Goal: Task Accomplishment & Management: Manage account settings

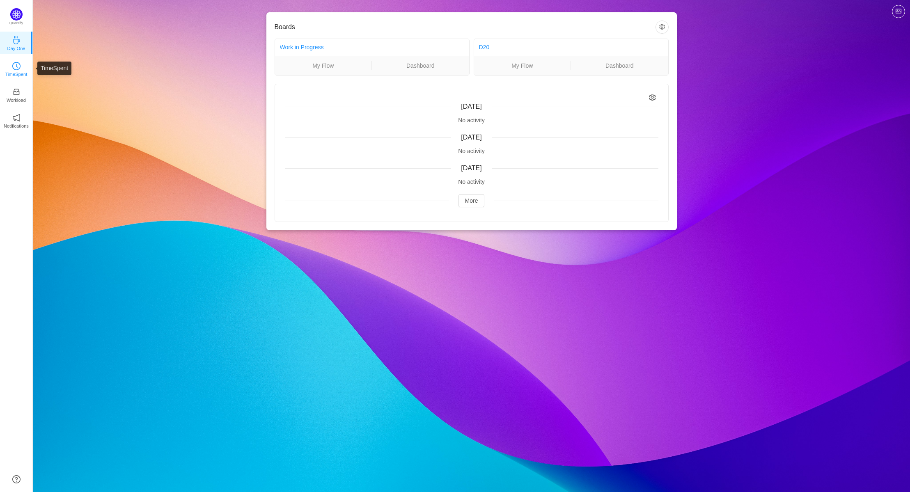
click at [16, 69] on icon "icon: clock-circle" at bounding box center [16, 66] width 8 height 8
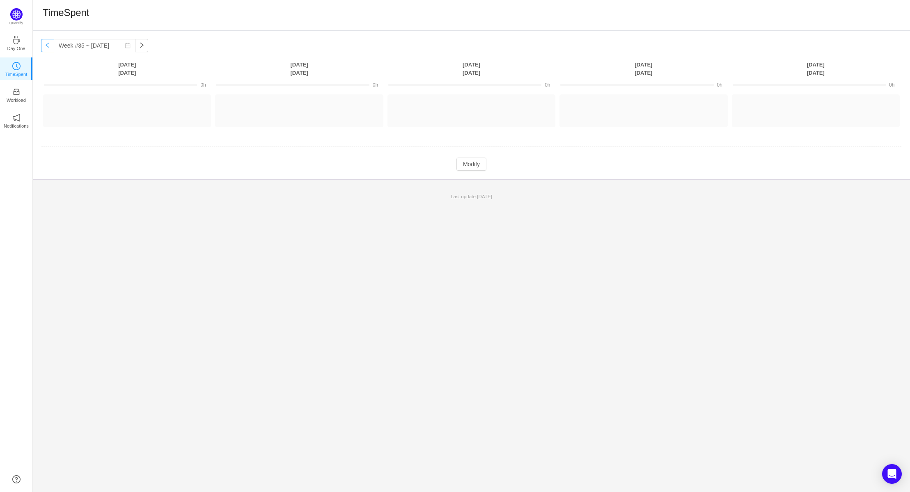
click at [46, 47] on button "button" at bounding box center [47, 45] width 13 height 13
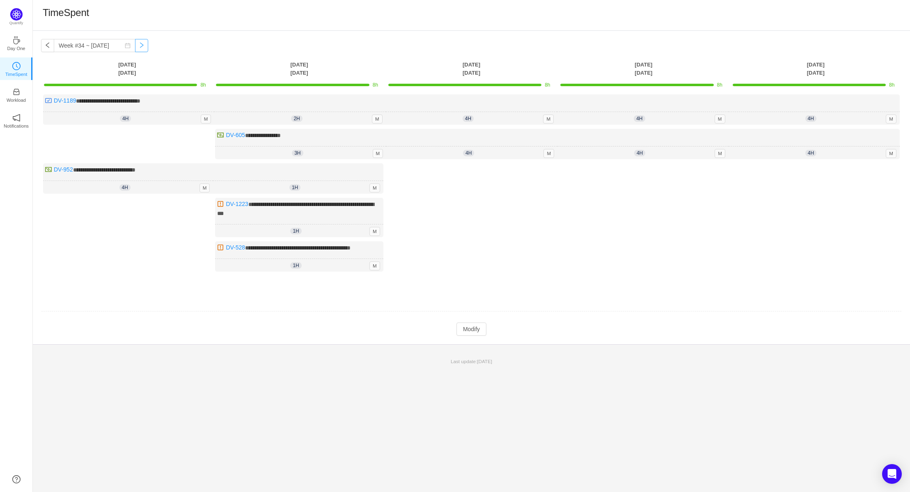
click at [135, 48] on button "button" at bounding box center [141, 45] width 13 height 13
type input "Week #35 ~ [DATE]"
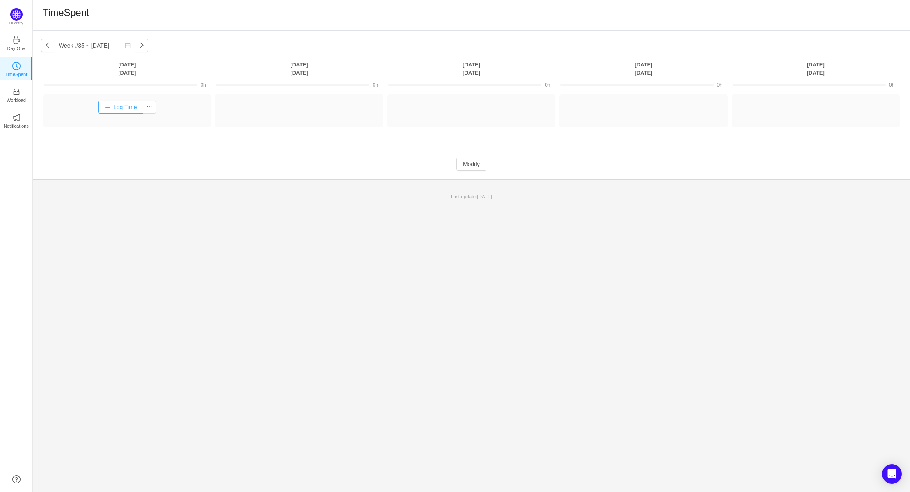
click at [115, 109] on button "Log Time" at bounding box center [121, 107] width 46 height 13
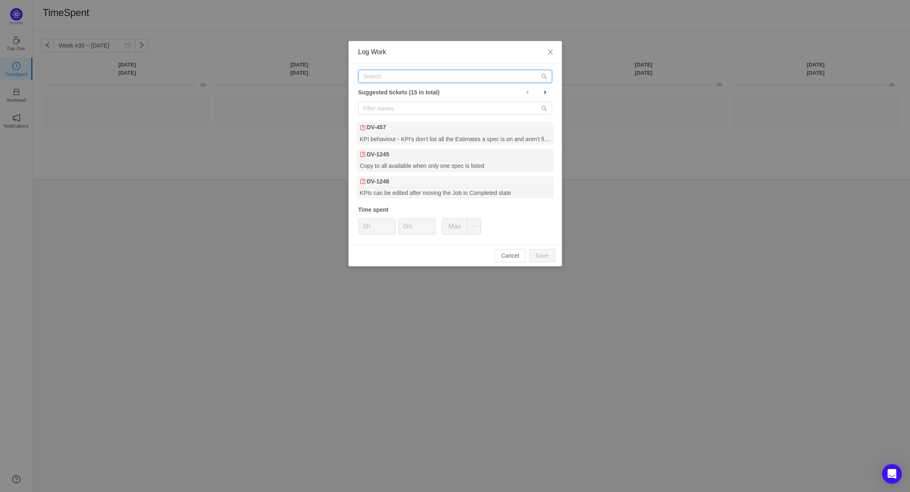
click at [398, 78] on input "text" at bounding box center [455, 76] width 194 height 13
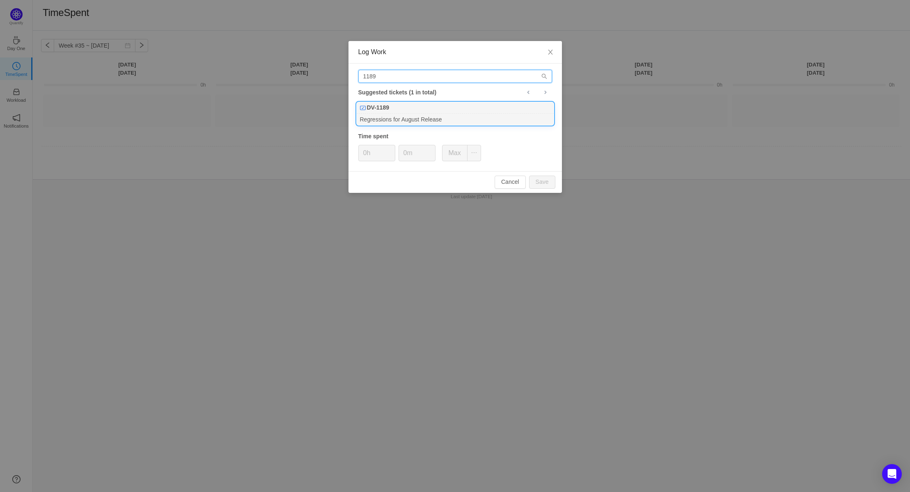
type input "1189"
click at [399, 108] on div "DV-1189" at bounding box center [455, 107] width 197 height 11
click at [548, 183] on button "Save" at bounding box center [542, 182] width 26 height 13
type input "0h"
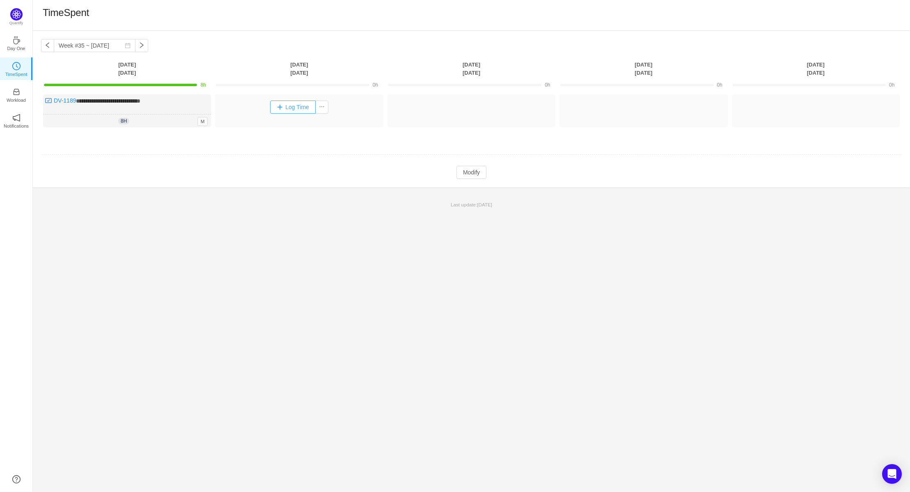
click at [287, 108] on button "Log Time" at bounding box center [293, 107] width 46 height 13
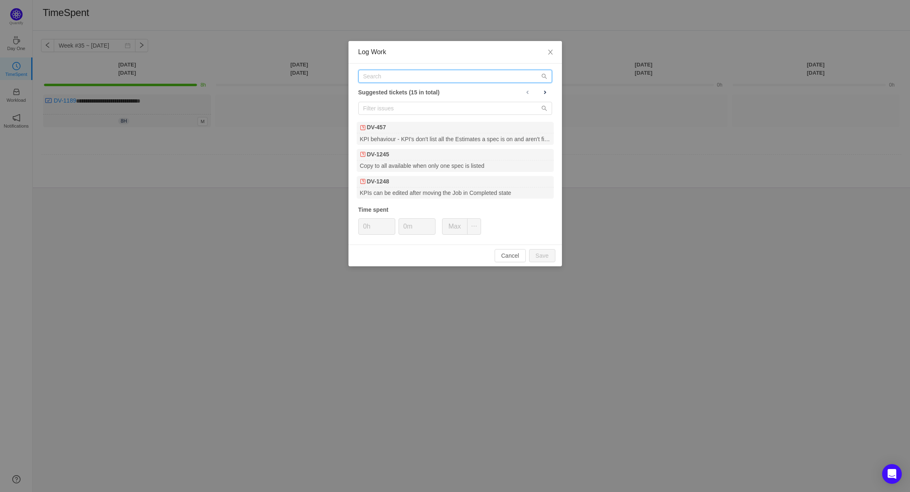
click at [413, 81] on input "text" at bounding box center [455, 76] width 194 height 13
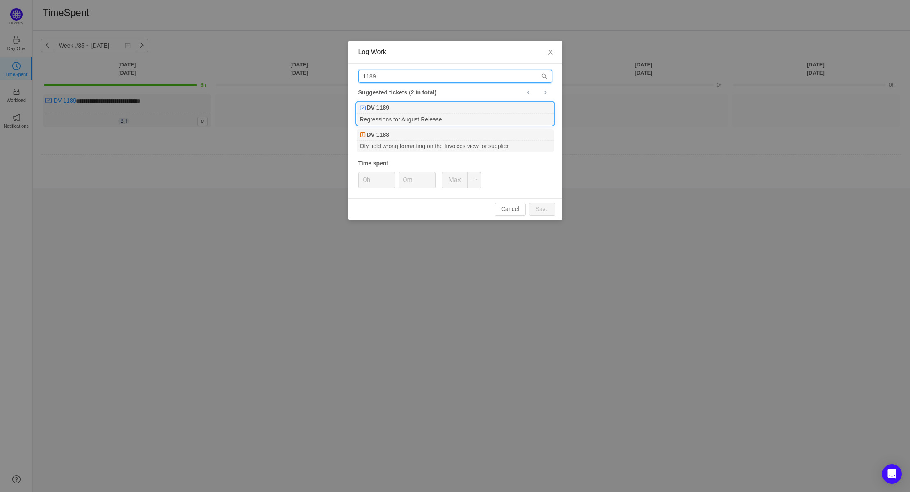
type input "1189"
click at [398, 116] on div "Regressions for August Release" at bounding box center [455, 119] width 197 height 11
click at [548, 212] on button "Save" at bounding box center [542, 209] width 26 height 13
click at [374, 180] on input "8h" at bounding box center [377, 180] width 36 height 16
click at [517, 208] on button "Cancel" at bounding box center [510, 209] width 31 height 13
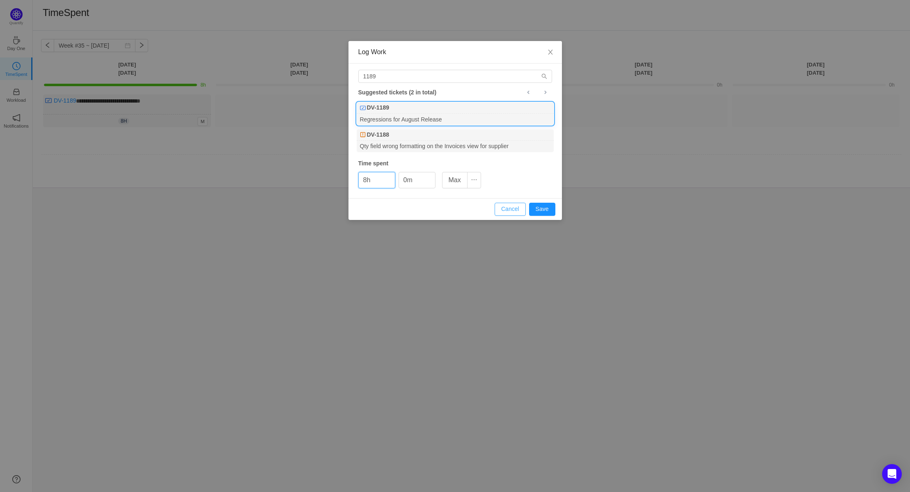
type input "0h"
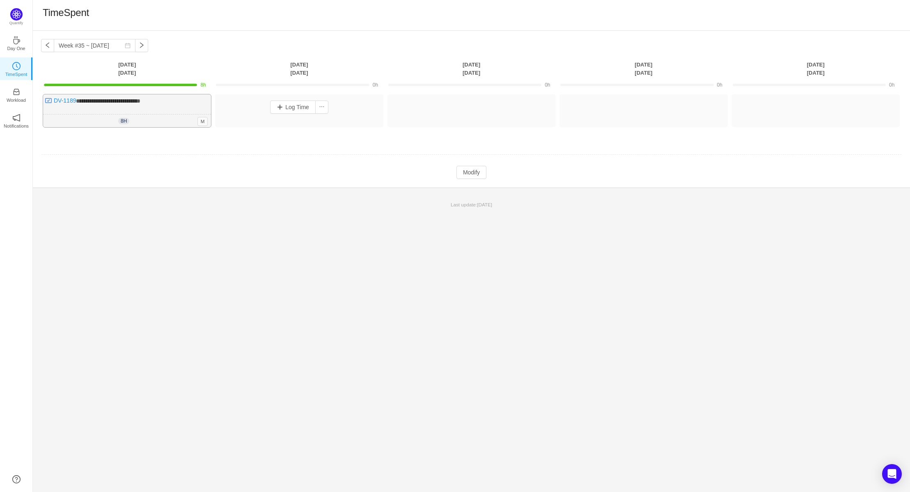
click at [133, 117] on div "8h 8h 0m M" at bounding box center [127, 121] width 168 height 13
click at [486, 175] on button "Modify" at bounding box center [472, 172] width 30 height 13
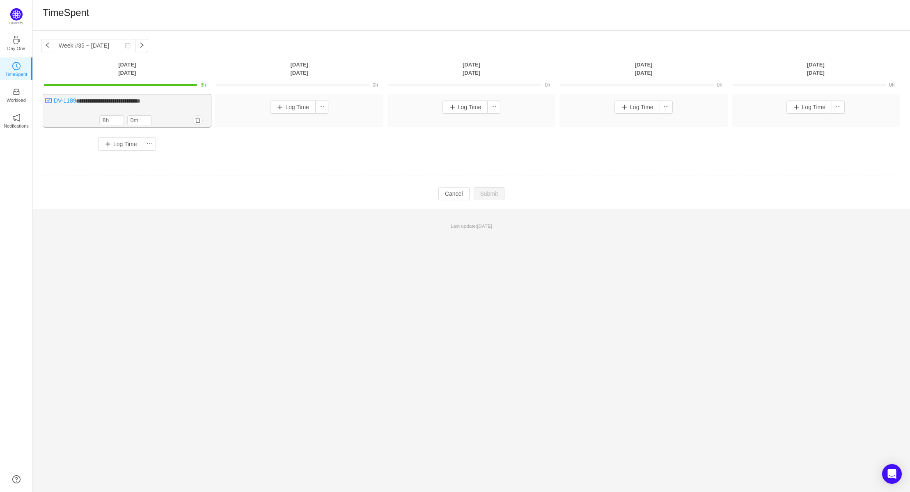
drag, startPoint x: 108, startPoint y: 119, endPoint x: 81, endPoint y: 113, distance: 27.8
click at [85, 115] on div "8h 8h 0m" at bounding box center [127, 120] width 168 height 14
type input "7h"
click at [119, 123] on icon "icon: down" at bounding box center [119, 122] width 3 height 3
click at [486, 195] on button "Submit" at bounding box center [489, 193] width 31 height 13
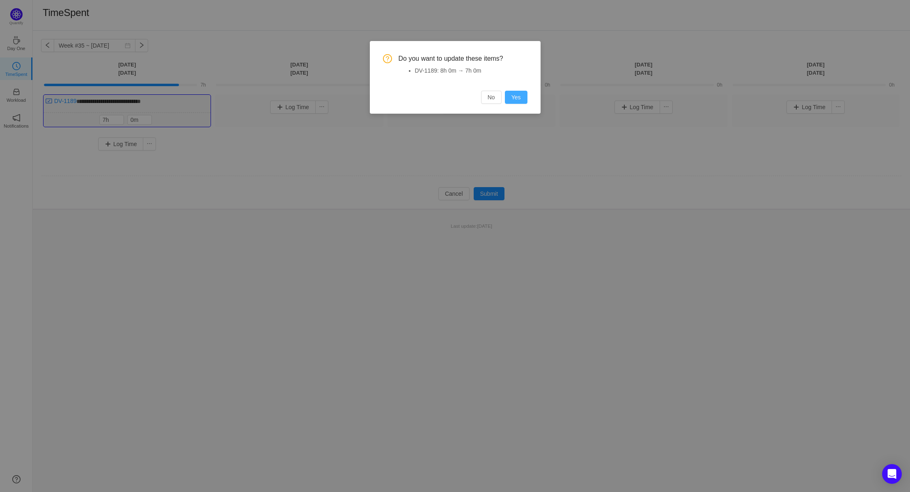
click at [522, 98] on button "Yes" at bounding box center [516, 97] width 23 height 13
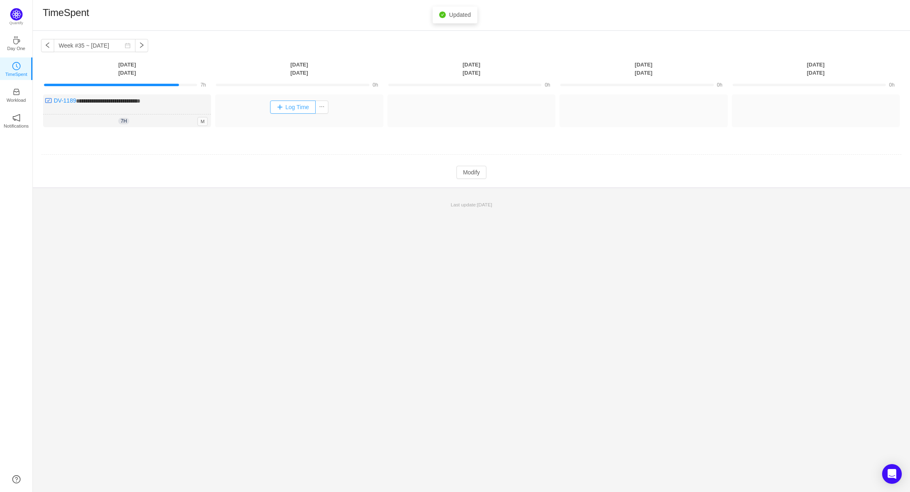
click at [283, 108] on button "Log Time" at bounding box center [293, 107] width 46 height 13
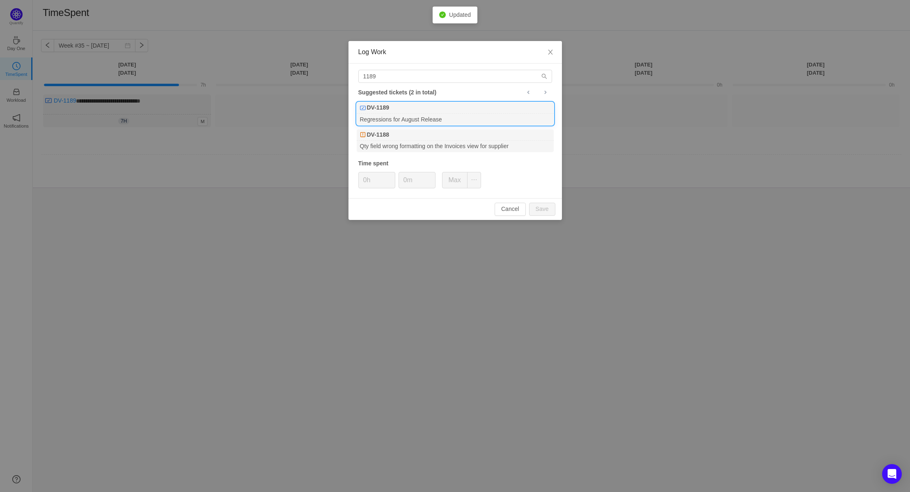
click at [426, 112] on div "DV-1189" at bounding box center [455, 107] width 197 height 11
click at [542, 205] on button "Save" at bounding box center [542, 209] width 26 height 13
type input "0h"
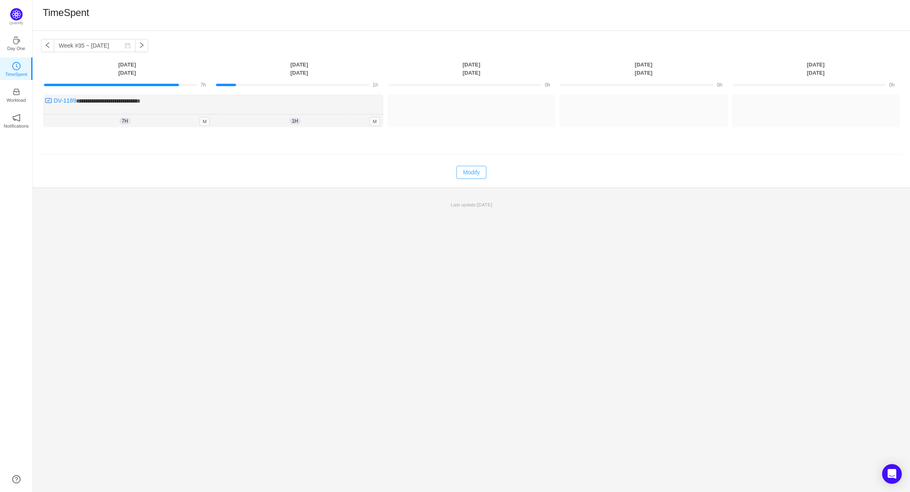
click at [465, 172] on button "Modify" at bounding box center [472, 172] width 30 height 13
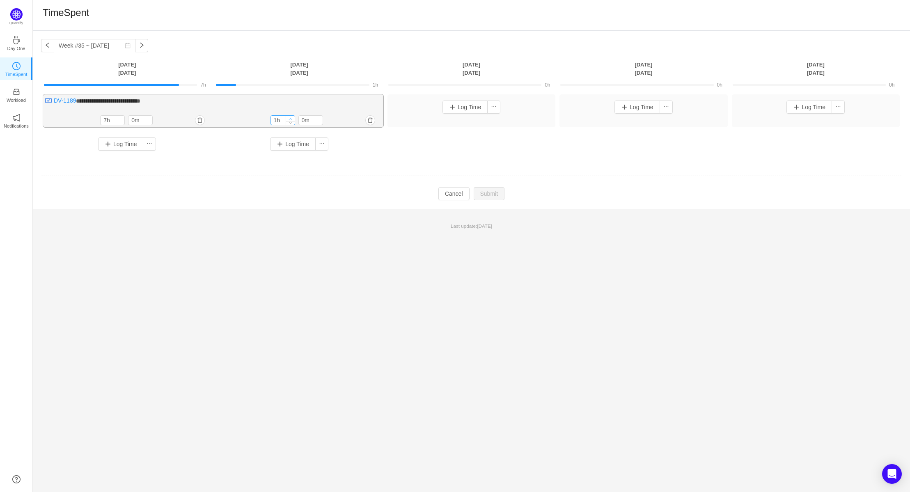
type input "2h"
click at [289, 118] on icon "icon: up" at bounding box center [290, 118] width 3 height 3
click at [488, 195] on button "Submit" at bounding box center [489, 193] width 31 height 13
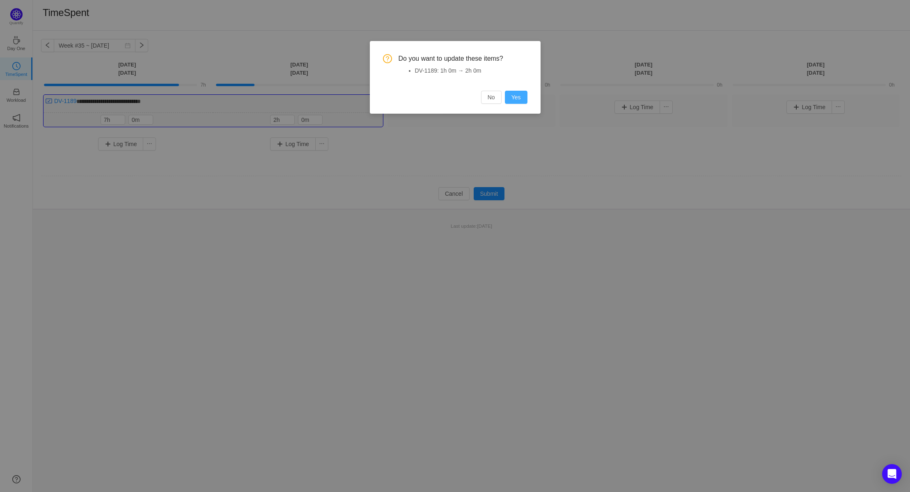
click at [519, 95] on button "Yes" at bounding box center [516, 97] width 23 height 13
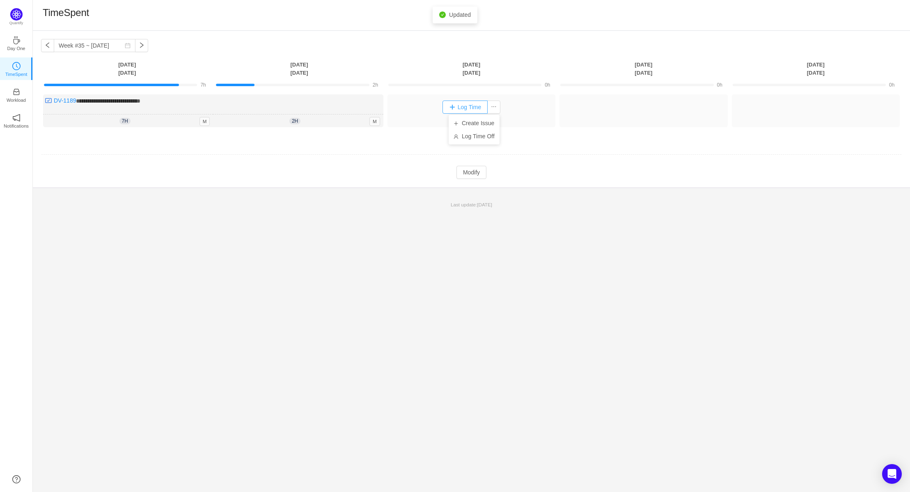
click at [470, 106] on button "Log Time" at bounding box center [466, 107] width 46 height 13
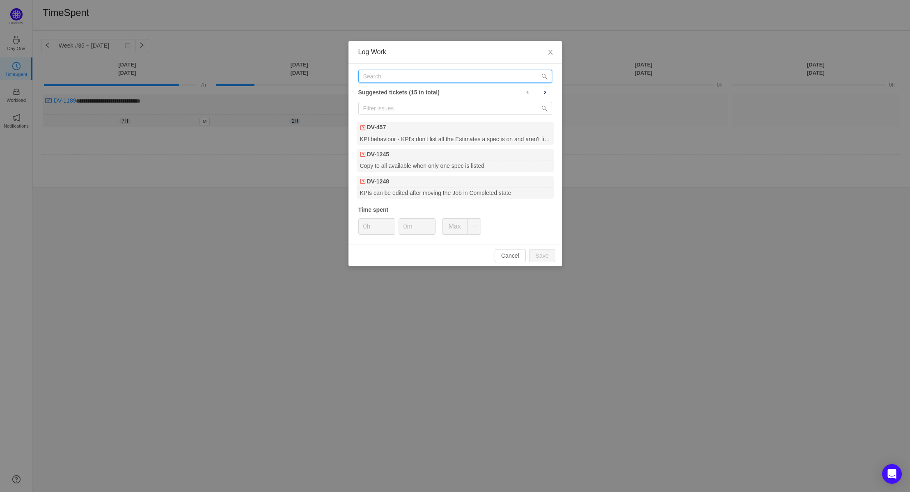
click at [421, 77] on input "text" at bounding box center [455, 76] width 194 height 13
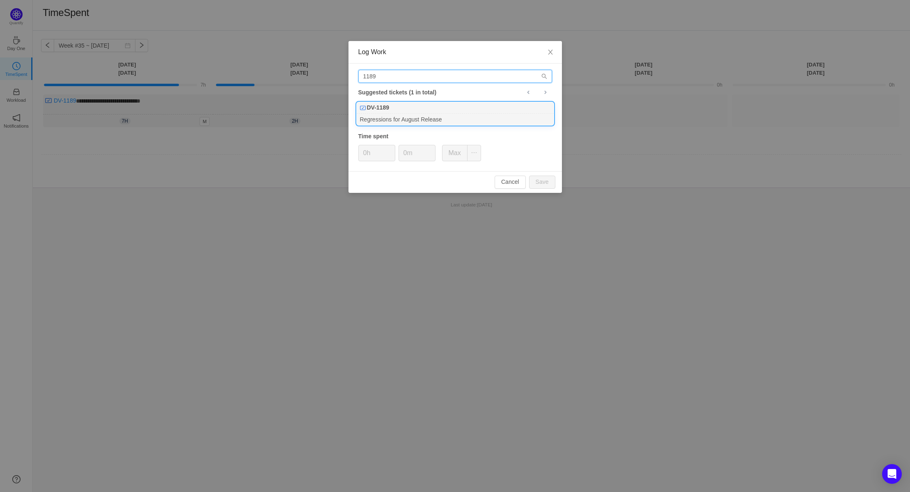
type input "1189"
click at [401, 113] on div "DV-1189" at bounding box center [455, 107] width 197 height 11
click at [535, 165] on div "1189 Suggested tickets (1 in total) DV-1189 Regressions for August Release Time…" at bounding box center [455, 118] width 213 height 108
click at [549, 181] on button "Save" at bounding box center [542, 182] width 26 height 13
type input "0h"
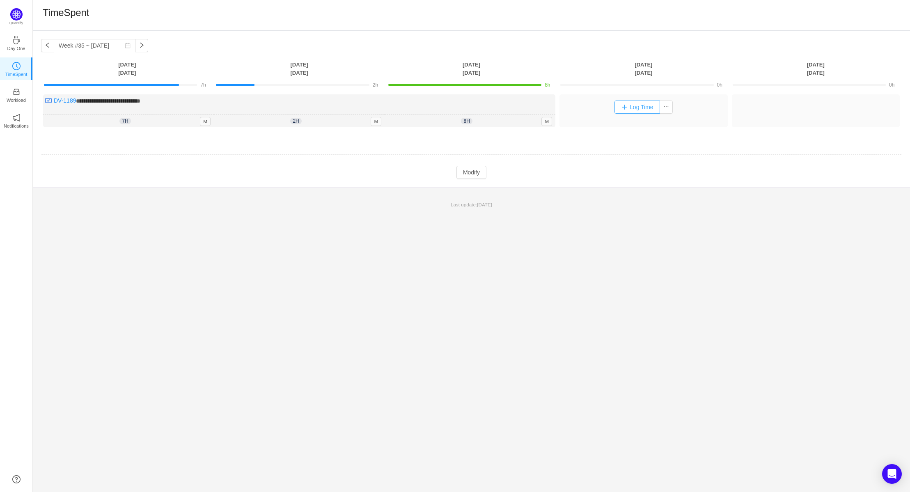
click at [635, 106] on button "Log Time" at bounding box center [638, 107] width 46 height 13
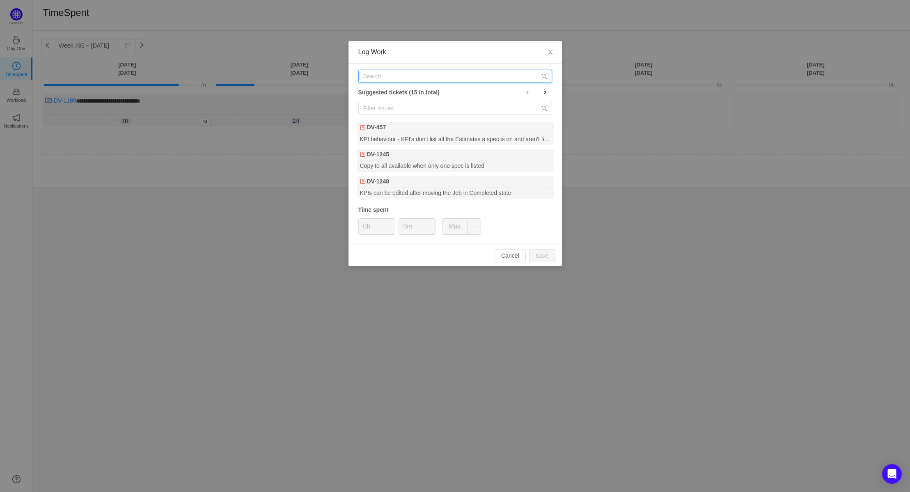
click at [412, 73] on input "text" at bounding box center [455, 76] width 194 height 13
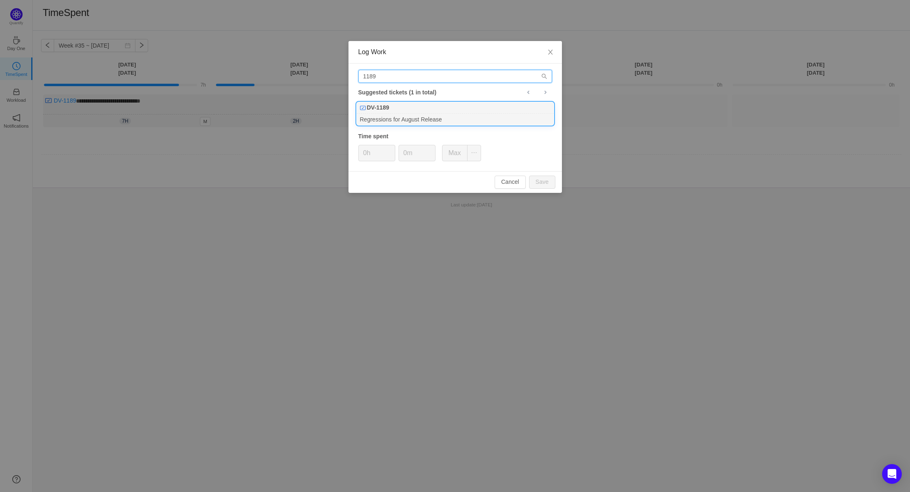
type input "1189"
click at [397, 110] on div "DV-1189" at bounding box center [455, 107] width 197 height 11
click at [543, 182] on button "Save" at bounding box center [542, 182] width 26 height 13
type input "0h"
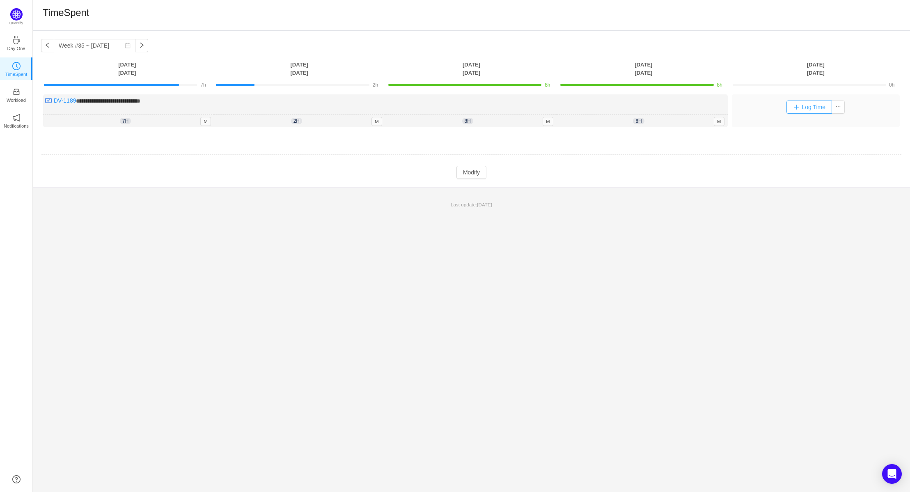
click at [798, 104] on button "Log Time" at bounding box center [810, 107] width 46 height 13
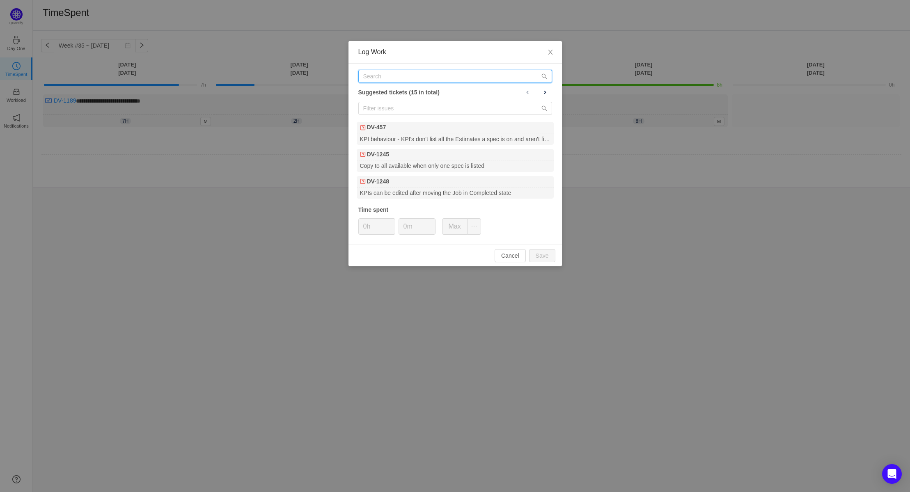
click at [405, 78] on input "text" at bounding box center [455, 76] width 194 height 13
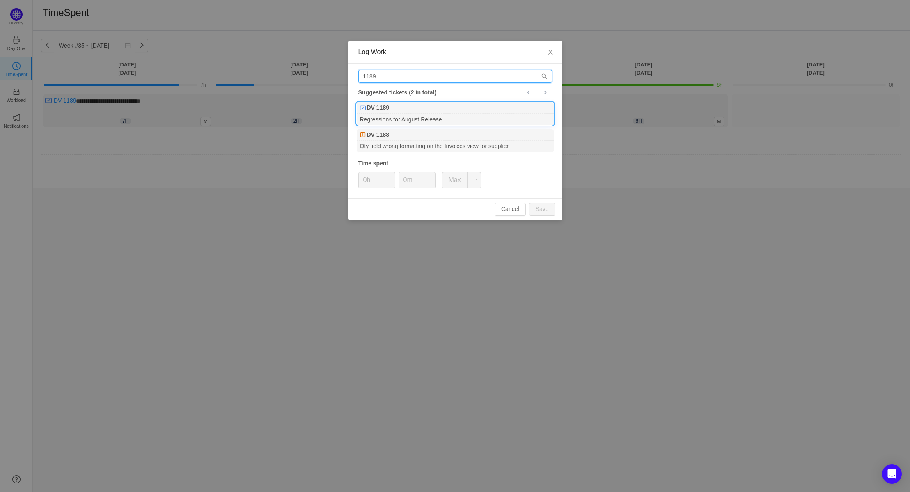
type input "1189"
click at [405, 108] on div "DV-1189" at bounding box center [455, 107] width 197 height 11
click at [544, 206] on button "Save" at bounding box center [542, 209] width 26 height 13
type input "0h"
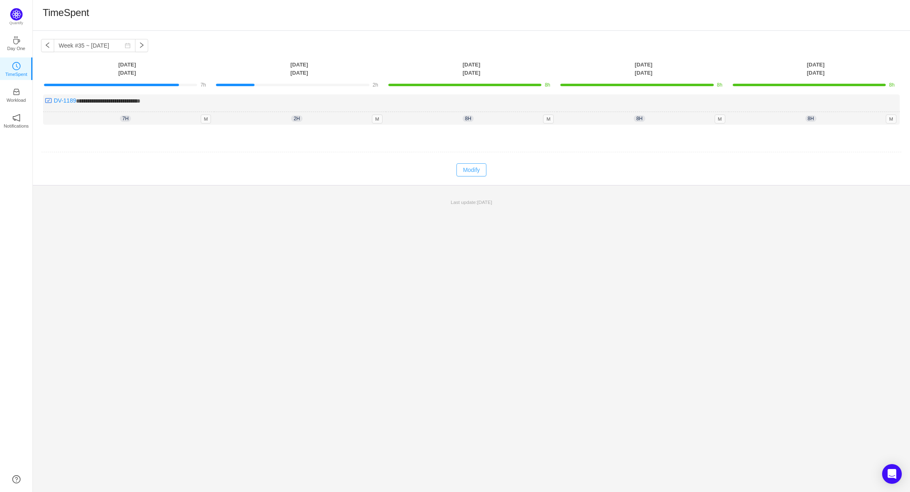
click at [472, 163] on button "Modify" at bounding box center [472, 169] width 30 height 13
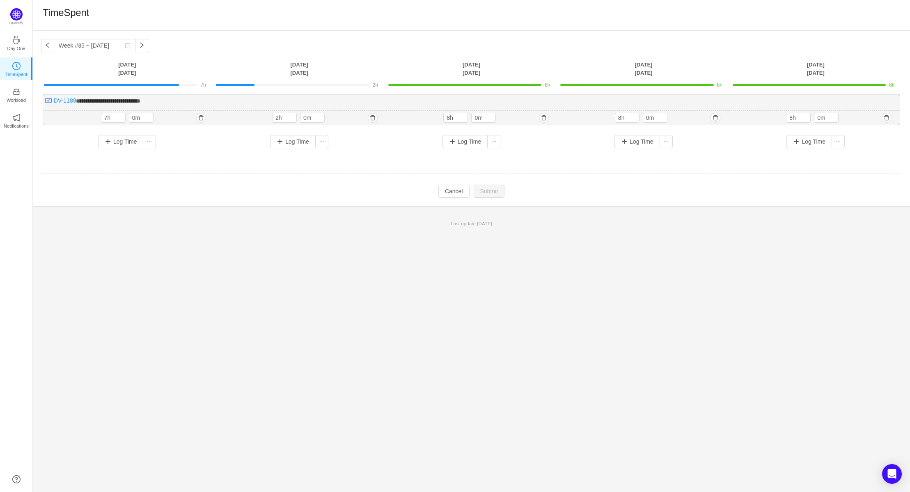
drag, startPoint x: 266, startPoint y: 115, endPoint x: 254, endPoint y: 113, distance: 12.1
click at [255, 113] on div "2h 2h 0m" at bounding box center [299, 118] width 171 height 14
type input "8h"
drag, startPoint x: 110, startPoint y: 117, endPoint x: 91, endPoint y: 114, distance: 19.5
click at [91, 114] on div "7h 7h 0m" at bounding box center [129, 118] width 171 height 14
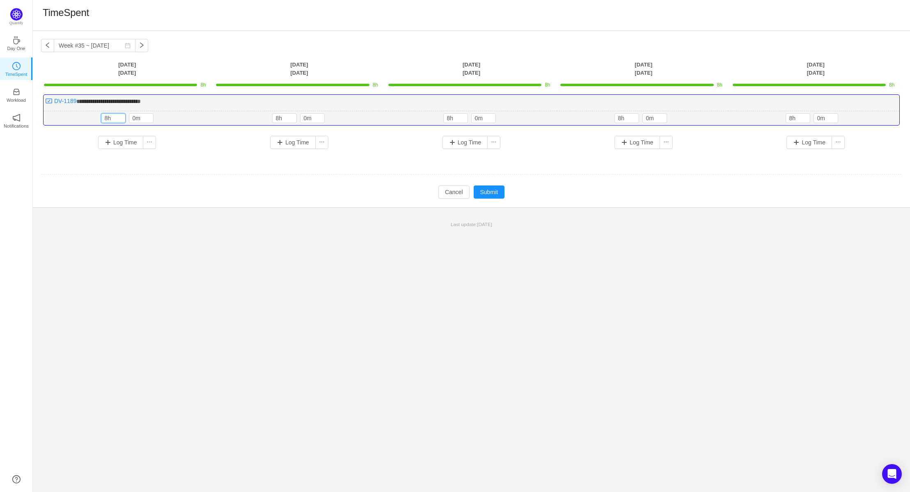
type input "8h"
click at [224, 145] on div "Log Time" at bounding box center [299, 142] width 164 height 13
click at [487, 190] on button "Submit" at bounding box center [489, 192] width 31 height 13
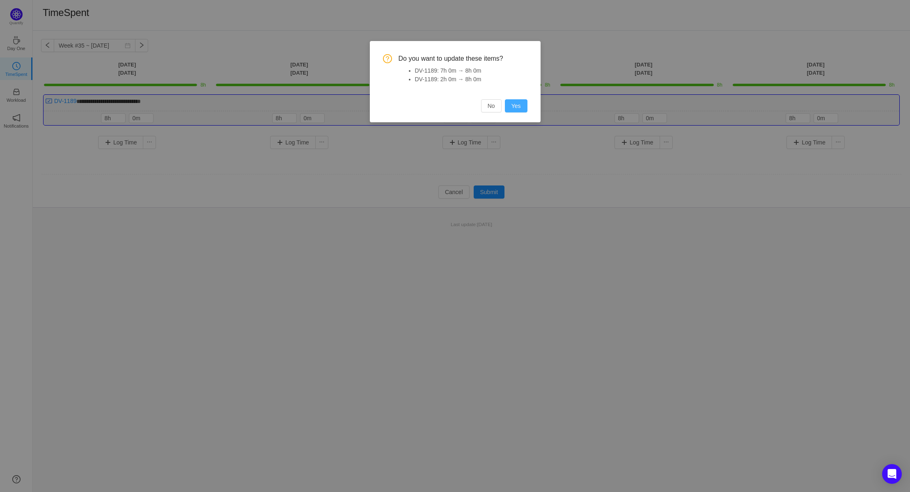
click at [525, 111] on button "Yes" at bounding box center [516, 105] width 23 height 13
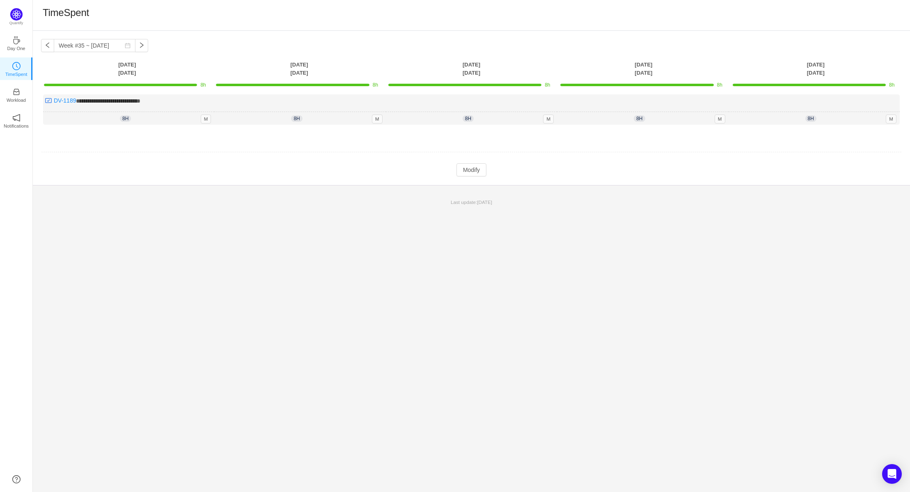
drag, startPoint x: 682, startPoint y: 220, endPoint x: 630, endPoint y: 220, distance: 52.1
click at [682, 220] on div "**********" at bounding box center [471, 261] width 877 height 461
